Goal: Task Accomplishment & Management: Manage account settings

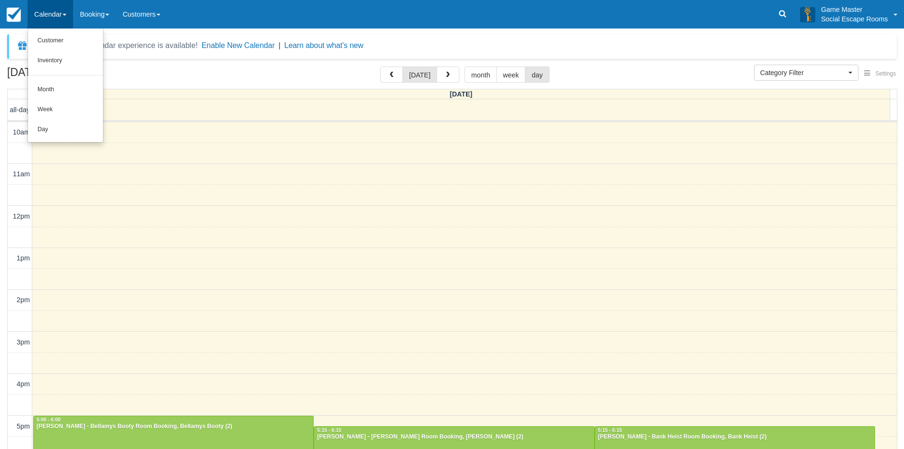
select select
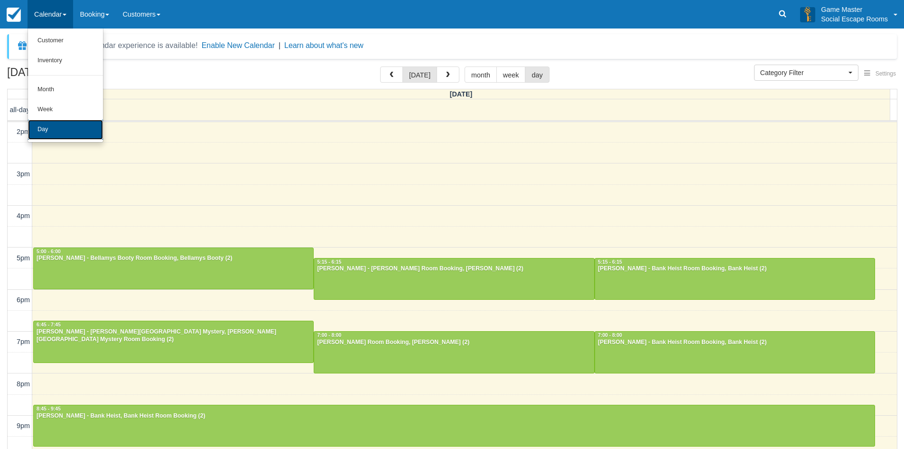
click at [55, 127] on link "Day" at bounding box center [65, 130] width 75 height 20
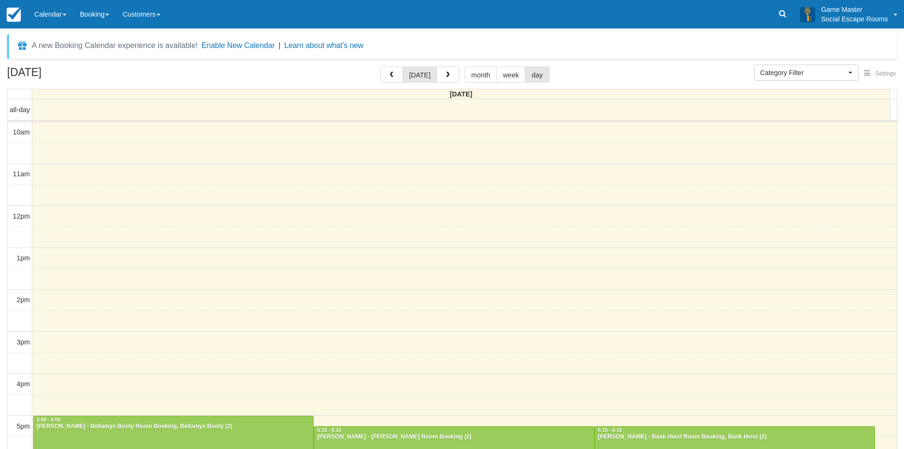
select select
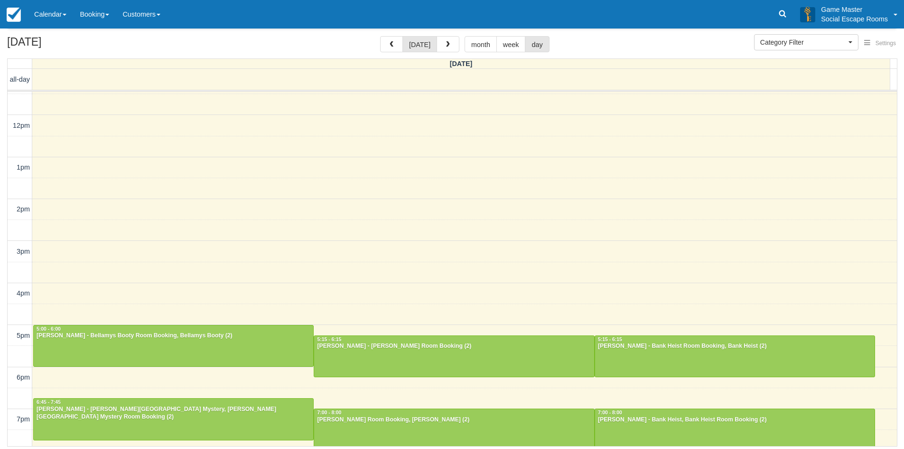
scroll to position [95, 0]
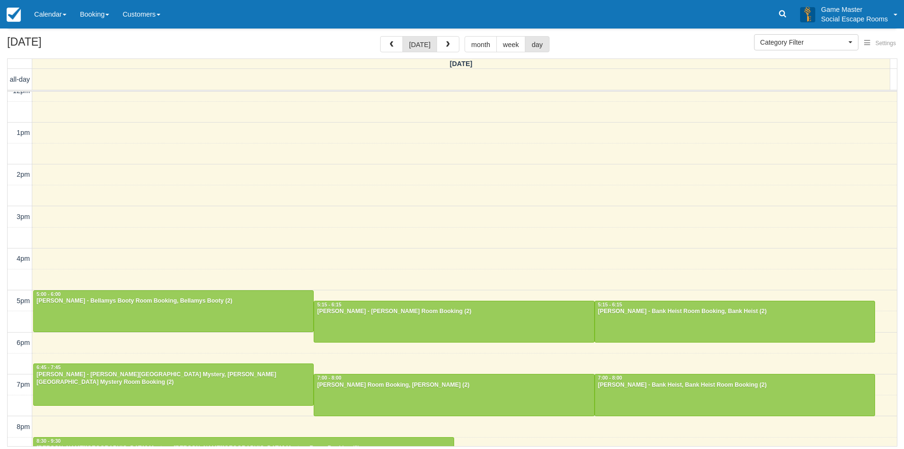
click at [720, 10] on div "Menu Calendar Customer Inventory Month Week Day Booking Notes New Booking Merch…" at bounding box center [452, 14] width 904 height 28
click at [441, 50] on button "button" at bounding box center [448, 44] width 23 height 16
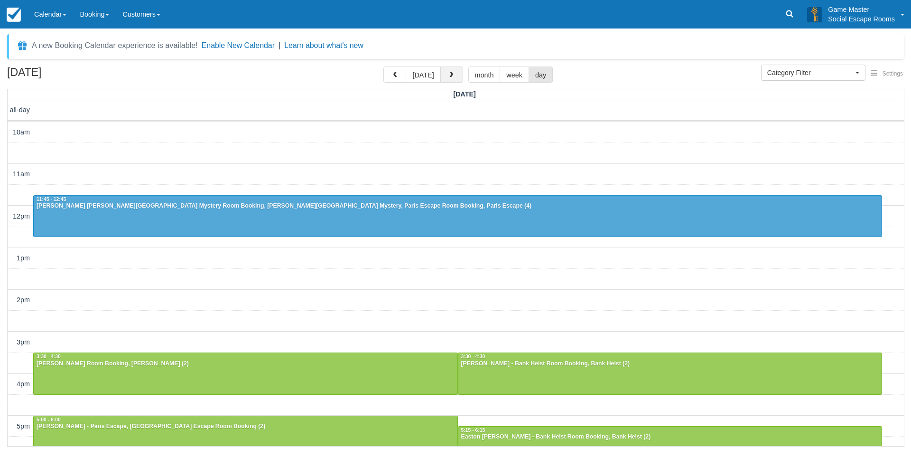
click at [445, 75] on button "button" at bounding box center [451, 74] width 23 height 16
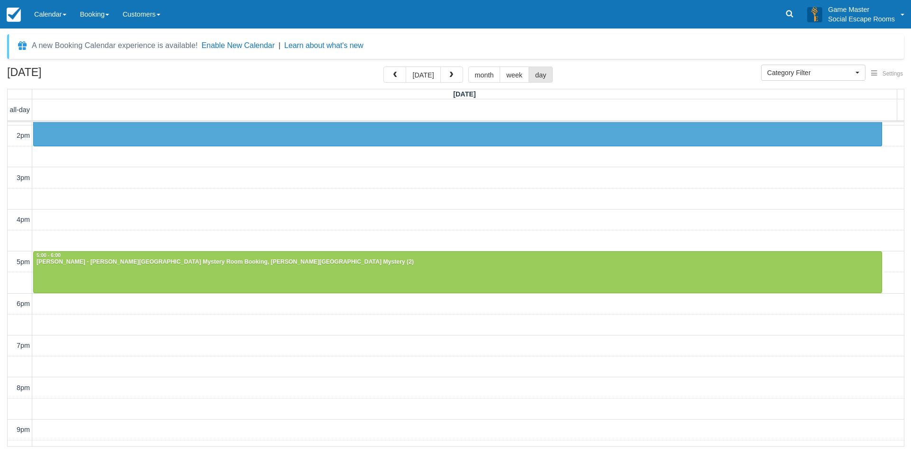
scroll to position [200, 0]
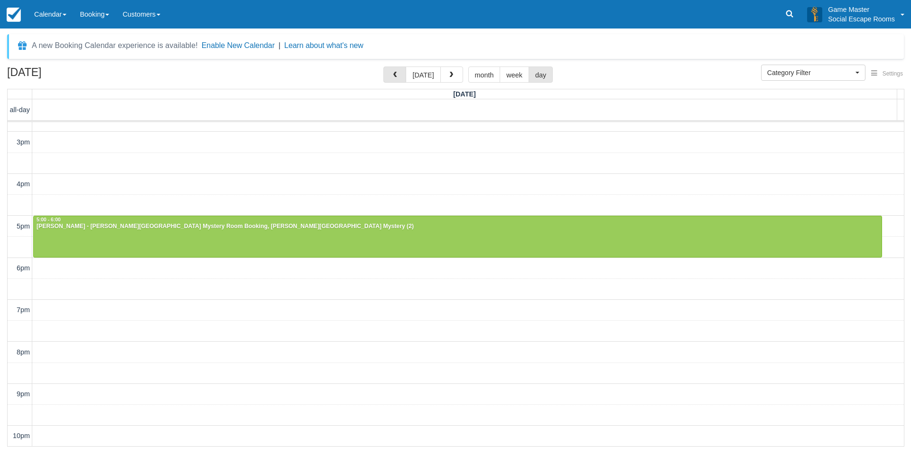
drag, startPoint x: 394, startPoint y: 76, endPoint x: 403, endPoint y: 86, distance: 13.8
click at [394, 76] on span "button" at bounding box center [395, 75] width 7 height 7
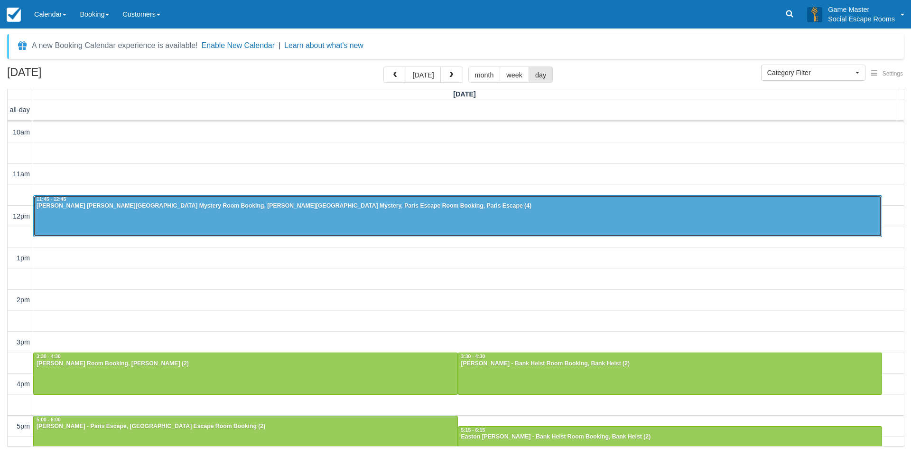
click at [227, 220] on div at bounding box center [458, 216] width 848 height 41
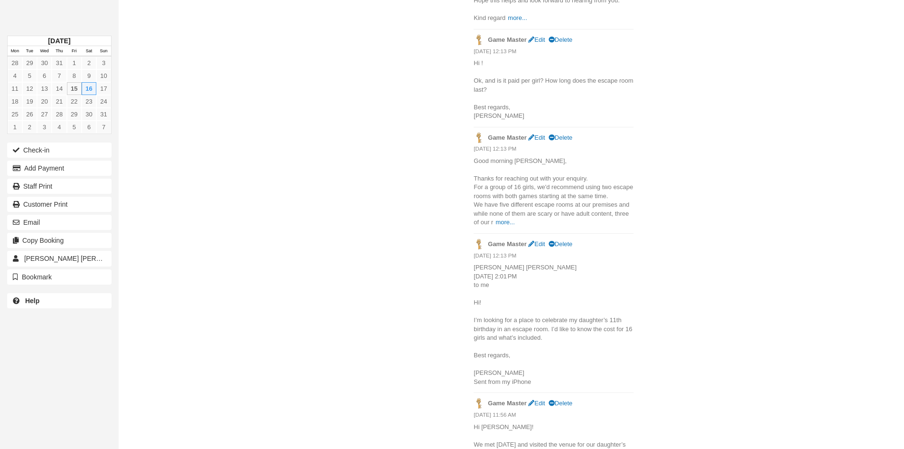
scroll to position [1257, 0]
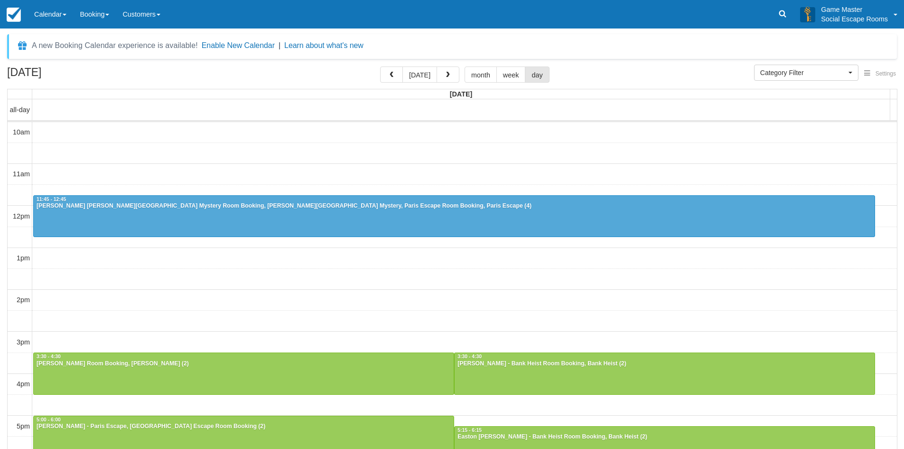
select select
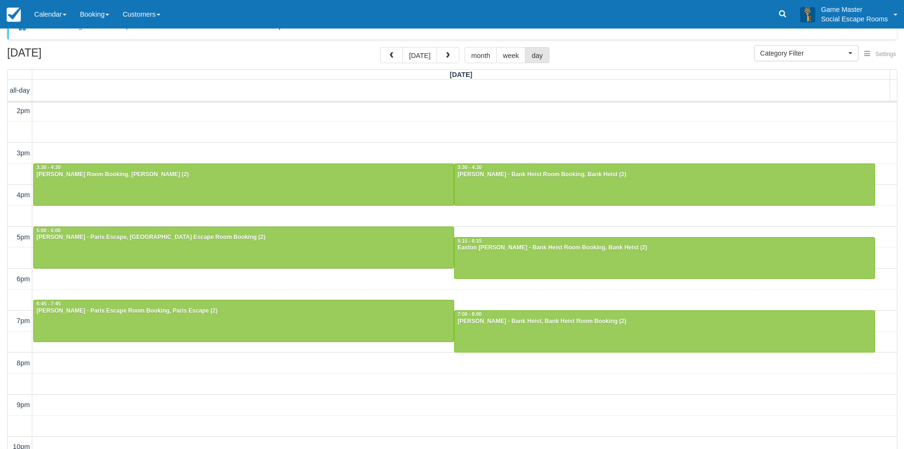
scroll to position [30, 0]
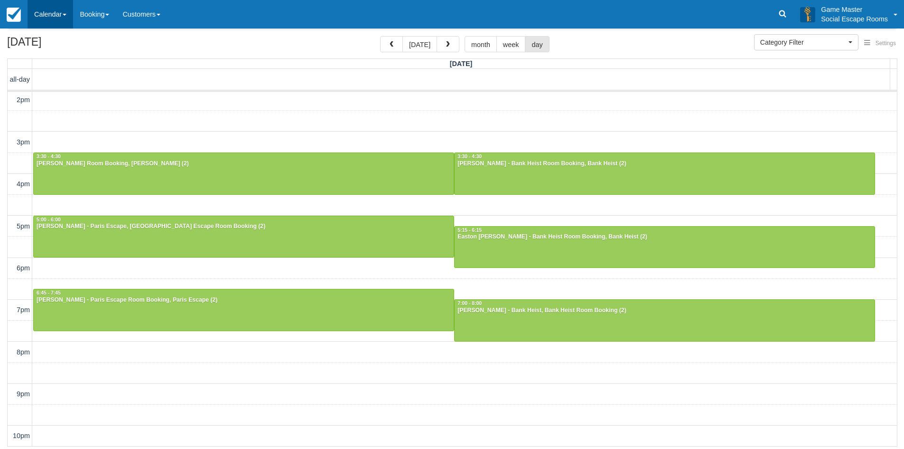
click at [40, 8] on link "Calendar" at bounding box center [51, 14] width 46 height 28
click at [37, 123] on link "Day" at bounding box center [65, 130] width 75 height 20
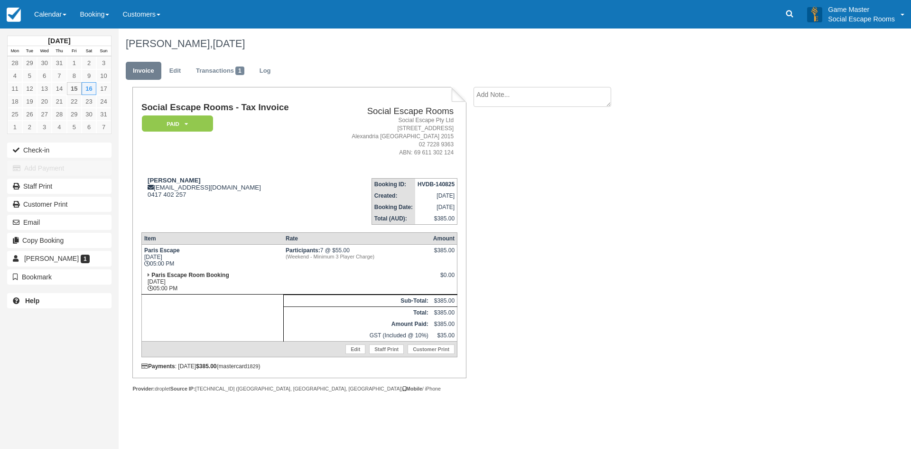
click at [527, 98] on textarea at bounding box center [543, 97] width 138 height 20
type textarea "8th player free"
click at [493, 153] on button "Create" at bounding box center [495, 151] width 43 height 16
click at [157, 180] on strong "[PERSON_NAME]" at bounding box center [174, 180] width 53 height 7
drag, startPoint x: 157, startPoint y: 180, endPoint x: 171, endPoint y: 179, distance: 14.3
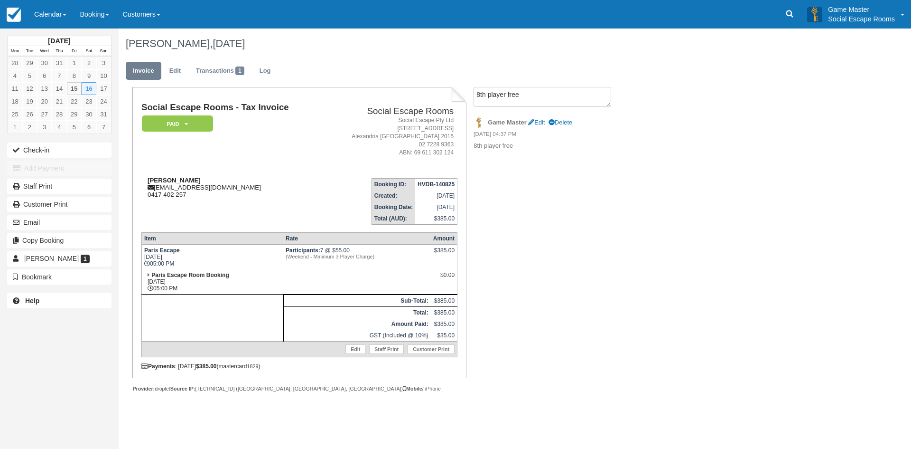
click at [171, 179] on strong "[PERSON_NAME]" at bounding box center [174, 180] width 53 height 7
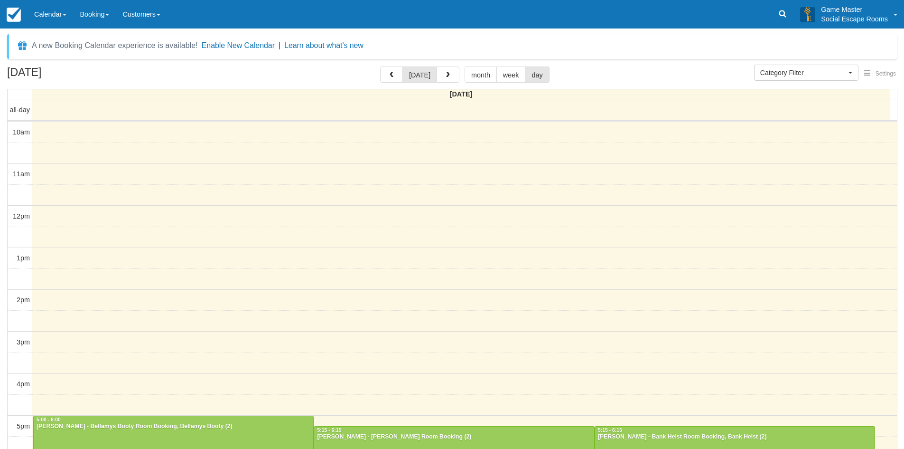
select select
